Goal: Communication & Community: Answer question/provide support

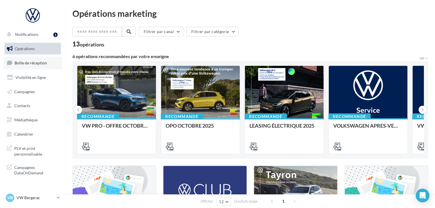
click at [41, 63] on span "Boîte de réception" at bounding box center [31, 62] width 32 height 5
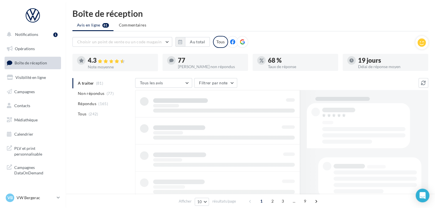
click at [105, 94] on li "Non répondus (77)" at bounding box center [102, 93] width 60 height 10
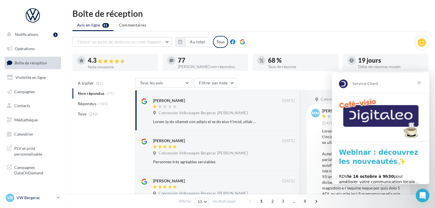
click at [25, 199] on p "VW Bergerac" at bounding box center [36, 198] width 38 height 6
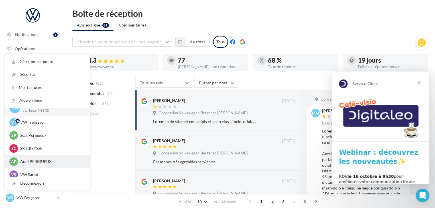
scroll to position [13, 0]
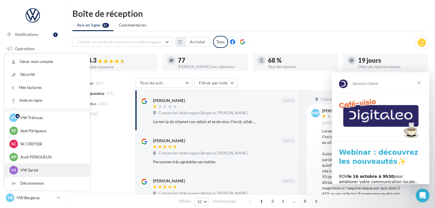
click at [33, 166] on div "VS VW Sarlat vw-lasa-24200" at bounding box center [47, 170] width 76 height 9
